Goal: Task Accomplishment & Management: Complete application form

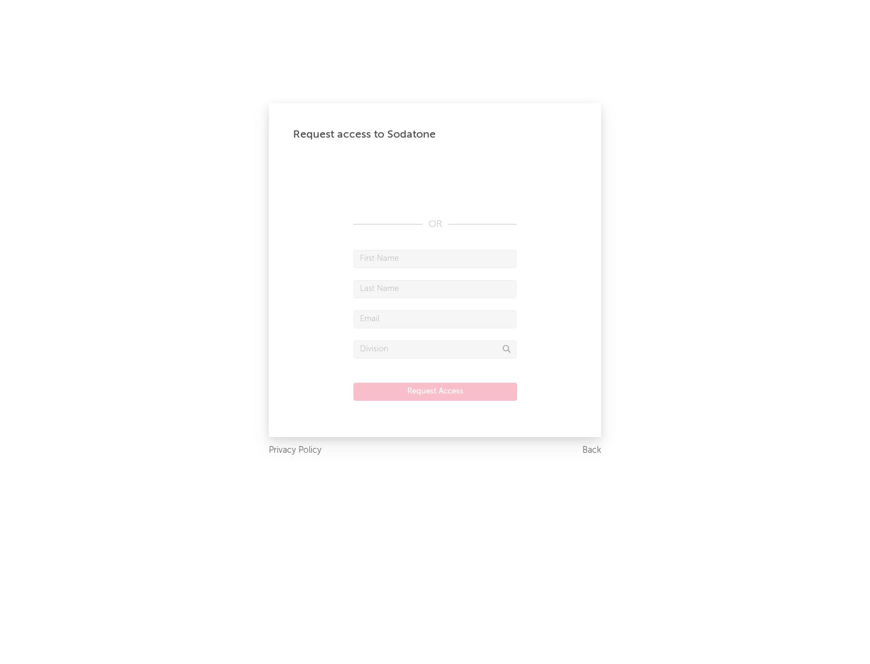
click at [435, 259] on input "text" at bounding box center [434, 259] width 163 height 18
type input "[PERSON_NAME]"
click at [435, 289] on input "text" at bounding box center [434, 289] width 163 height 18
type input "[PERSON_NAME]"
click at [435, 319] on input "text" at bounding box center [434, 319] width 163 height 18
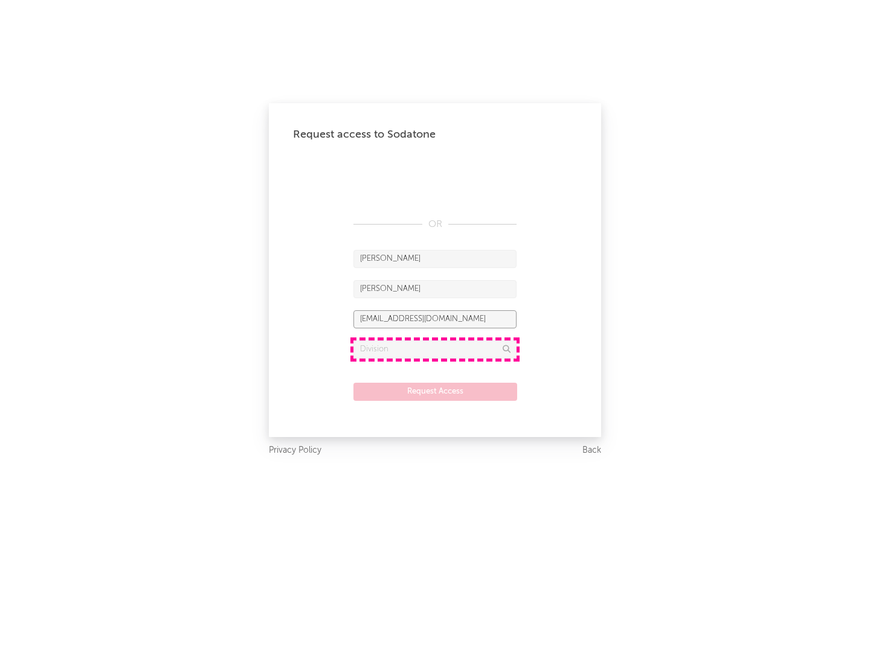
type input "[EMAIL_ADDRESS][DOMAIN_NAME]"
click at [435, 349] on input "text" at bounding box center [434, 350] width 163 height 18
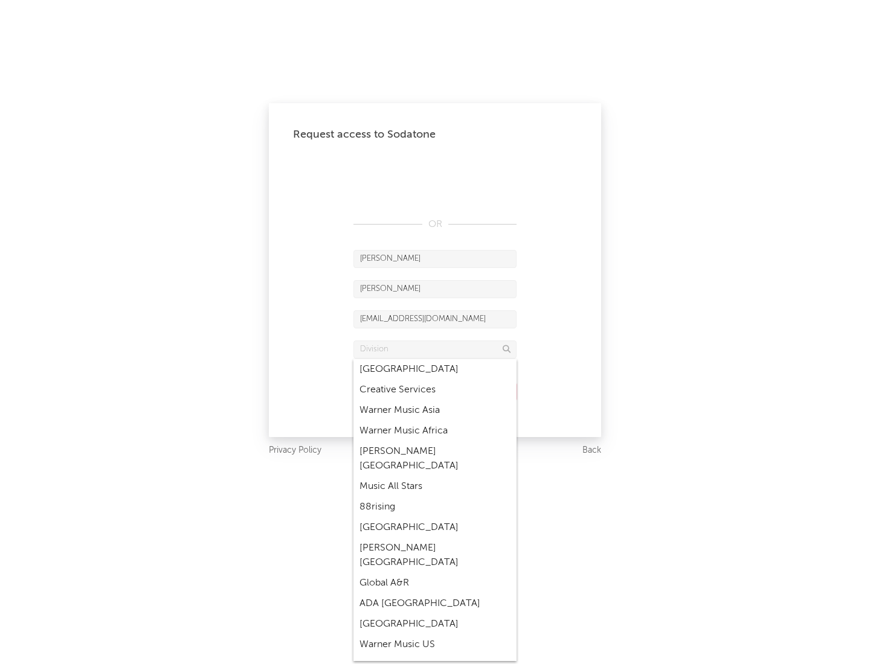
click at [435, 477] on div "Music All Stars" at bounding box center [434, 487] width 163 height 21
type input "Music All Stars"
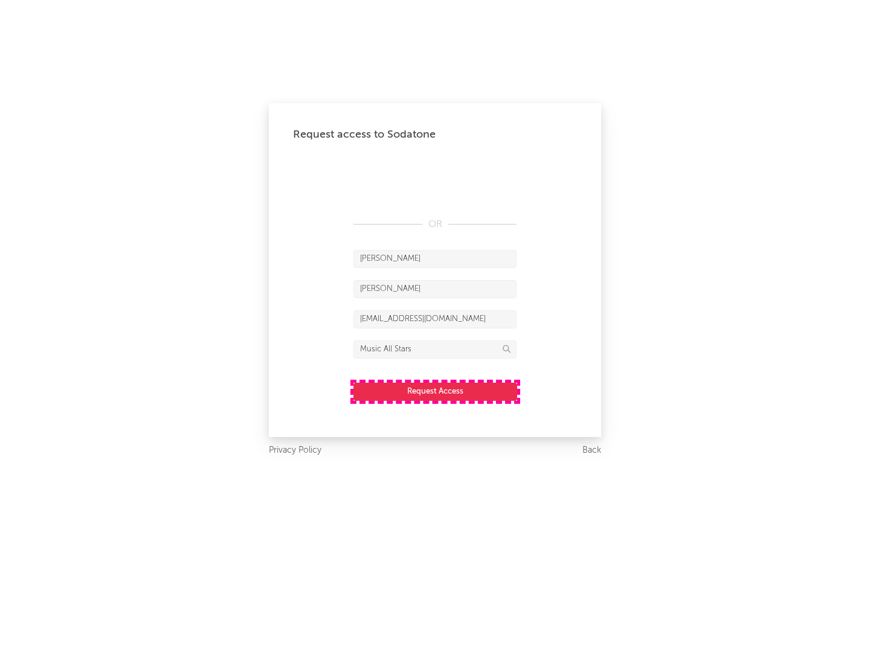
click at [435, 391] on button "Request Access" at bounding box center [435, 392] width 164 height 18
